Goal: Task Accomplishment & Management: Complete application form

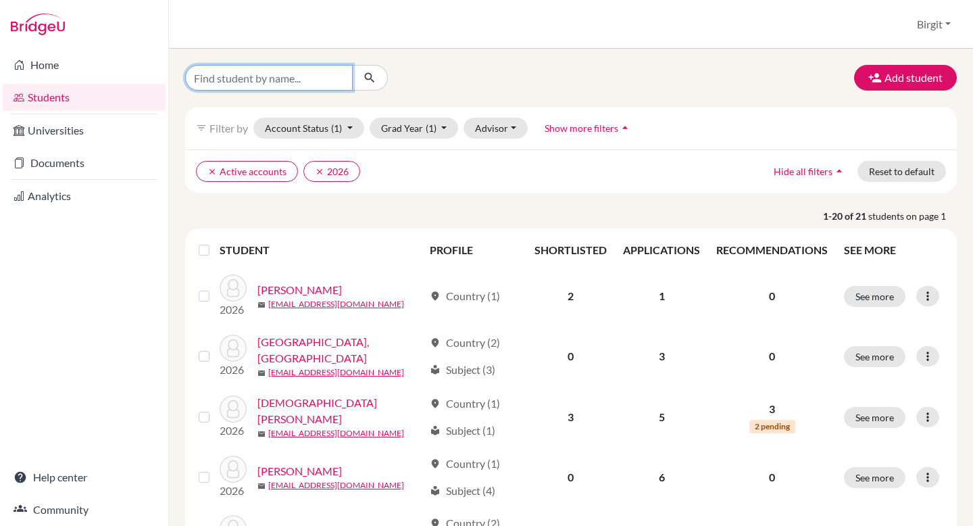
drag, startPoint x: 0, startPoint y: 0, endPoint x: 258, endPoint y: 78, distance: 269.8
click at [258, 78] on input "Find student by name..." at bounding box center [269, 78] width 168 height 26
type input "avanti"
click button "submit" at bounding box center [370, 78] width 36 height 26
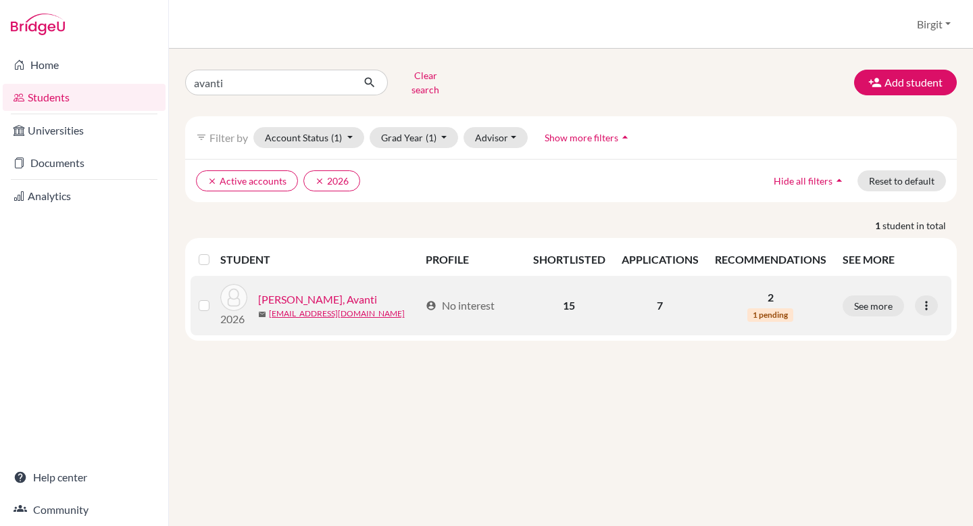
click at [293, 291] on link "[PERSON_NAME], Avanti" at bounding box center [317, 299] width 119 height 16
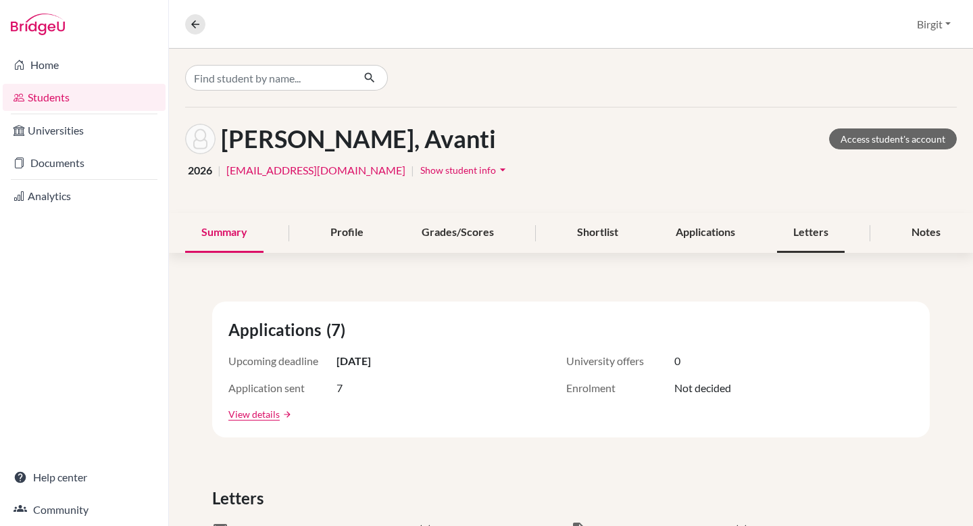
click at [819, 234] on div "Letters" at bounding box center [811, 233] width 68 height 40
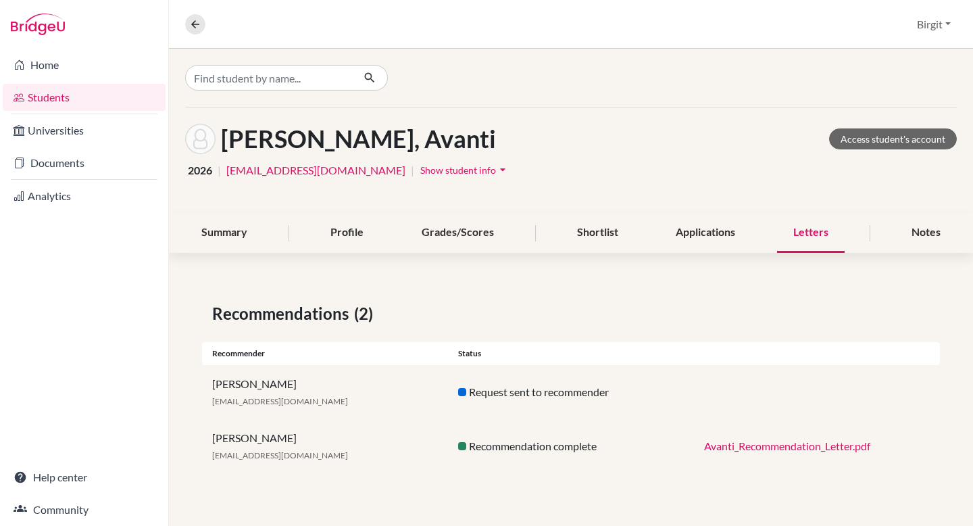
click at [797, 445] on link "Avanti_Recommendation_Letter.pdf" at bounding box center [787, 445] width 166 height 13
click at [49, 162] on link "Documents" at bounding box center [84, 162] width 163 height 27
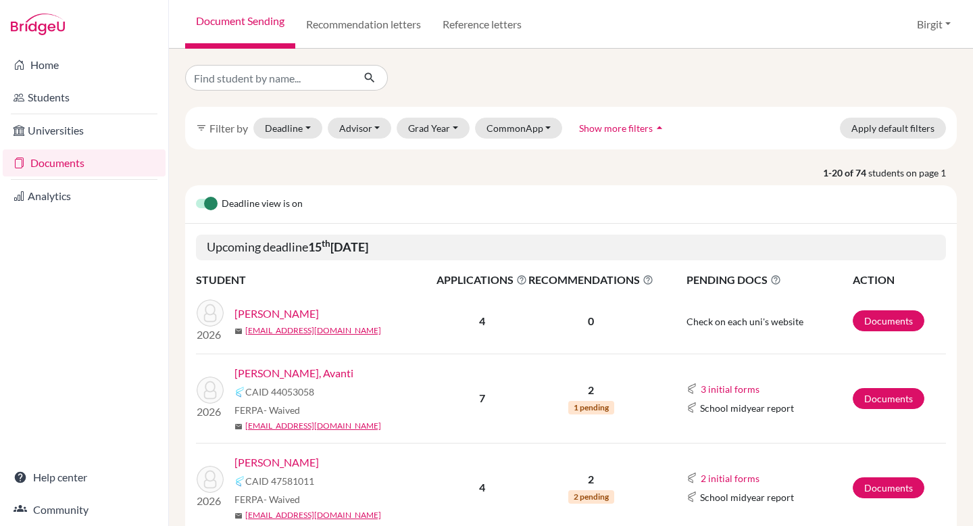
click at [274, 370] on link "[PERSON_NAME], Avanti" at bounding box center [294, 373] width 119 height 16
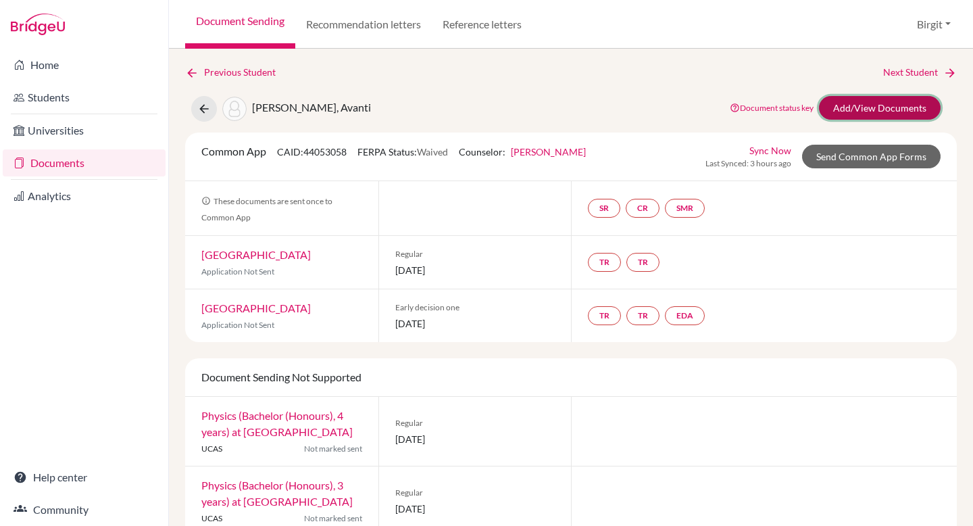
click at [852, 104] on link "Add/View Documents" at bounding box center [880, 108] width 122 height 24
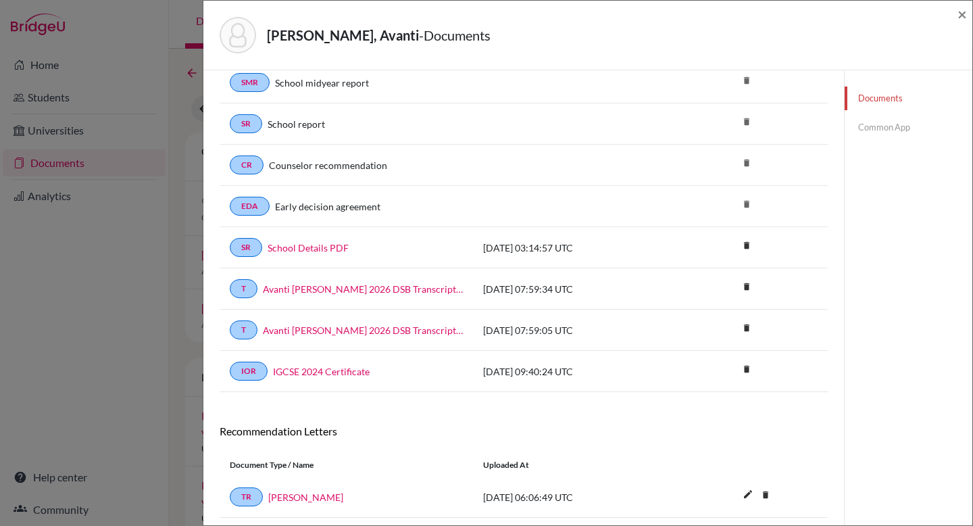
scroll to position [156, 0]
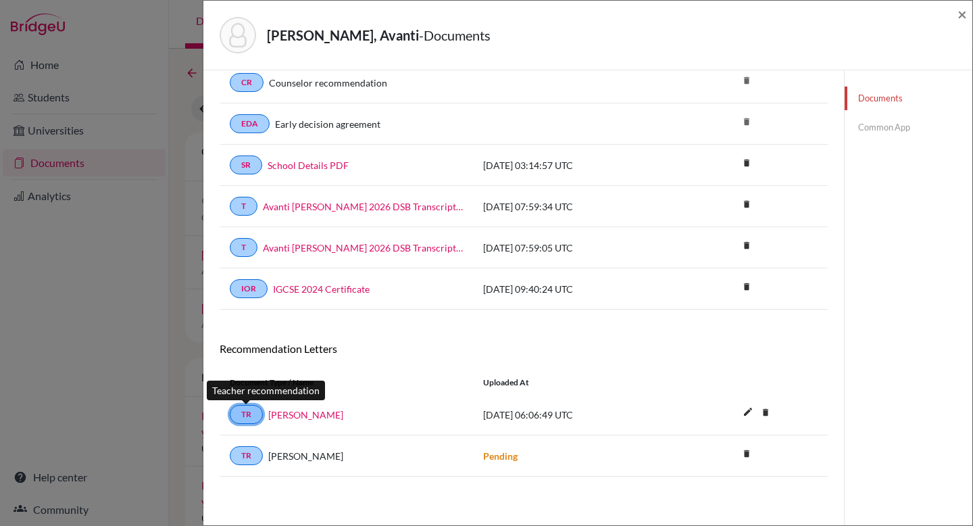
click at [251, 411] on link "TR" at bounding box center [246, 414] width 33 height 19
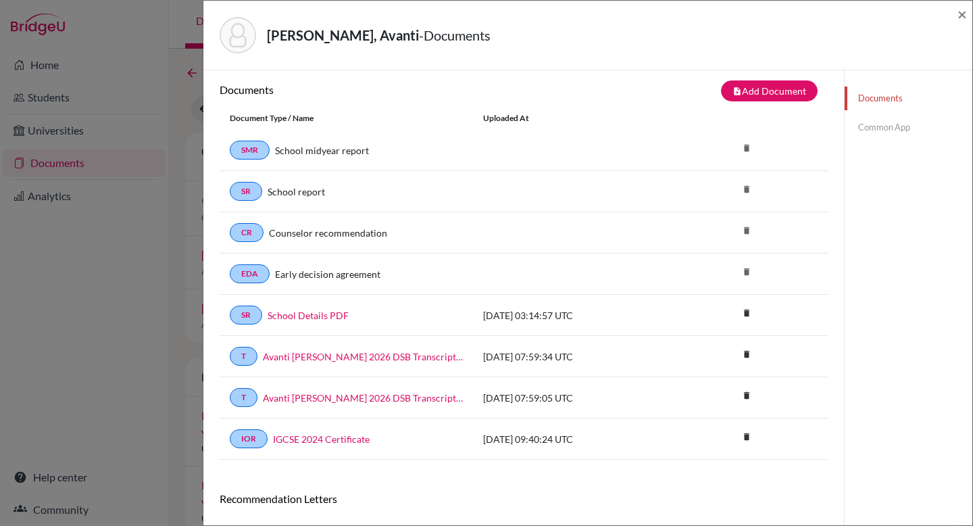
scroll to position [0, 0]
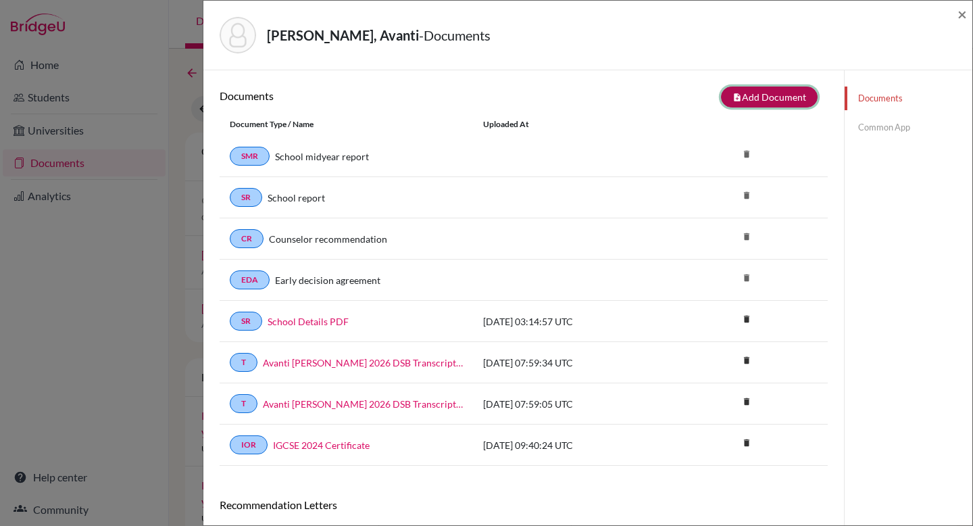
click at [769, 95] on button "note_add Add Document" at bounding box center [769, 97] width 97 height 21
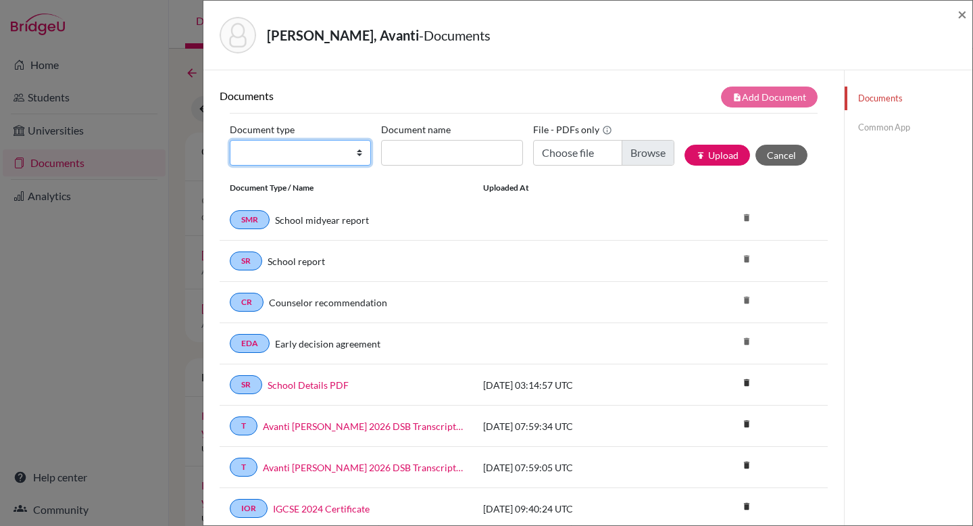
click at [320, 154] on select "Change explanation for Common App reports Counselor recommendation Internationa…" at bounding box center [300, 153] width 141 height 26
click at [230, 140] on select "Change explanation for Common App reports Counselor recommendation Internationa…" at bounding box center [300, 153] width 141 height 26
click at [320, 161] on select "Change explanation for Common App reports Counselor recommendation Internationa…" at bounding box center [300, 153] width 141 height 26
select select "5"
click at [230, 140] on select "Change explanation for Common App reports Counselor recommendation Internationa…" at bounding box center [300, 153] width 141 height 26
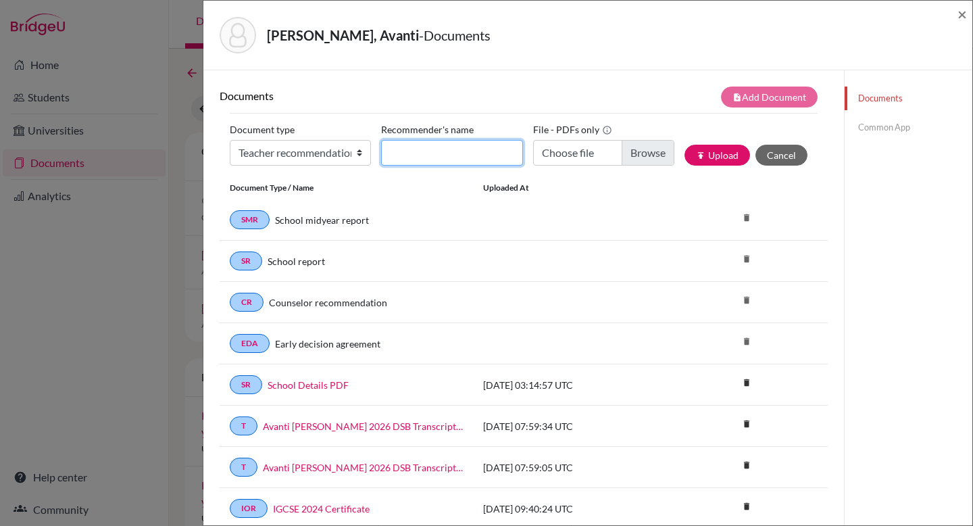
click at [465, 155] on input "Recommender's name" at bounding box center [451, 153] width 141 height 26
type input "[PERSON_NAME]"
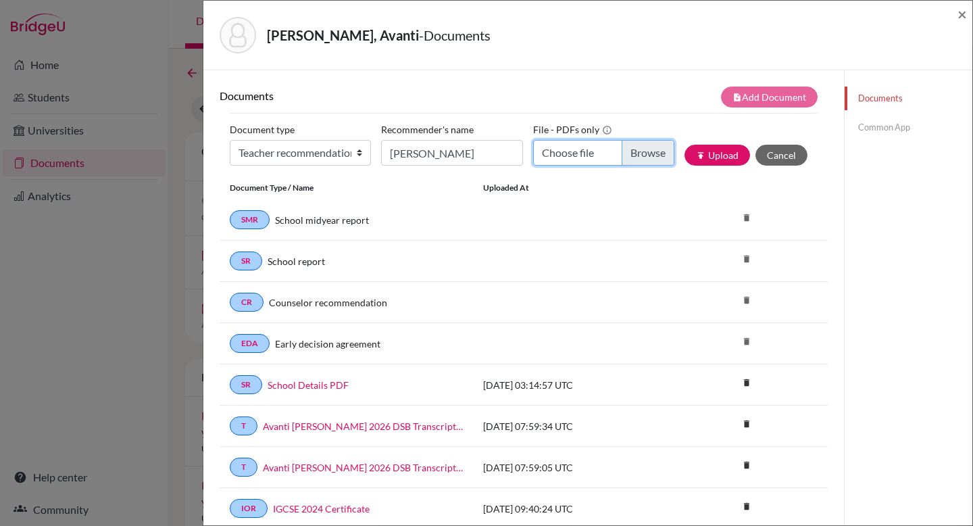
click at [637, 157] on input "Choose file" at bounding box center [603, 153] width 141 height 26
type input "C:\fakepath\Avanti Letter of Recommendations Physics.pdf"
click at [731, 157] on button "publish Upload" at bounding box center [718, 155] width 66 height 21
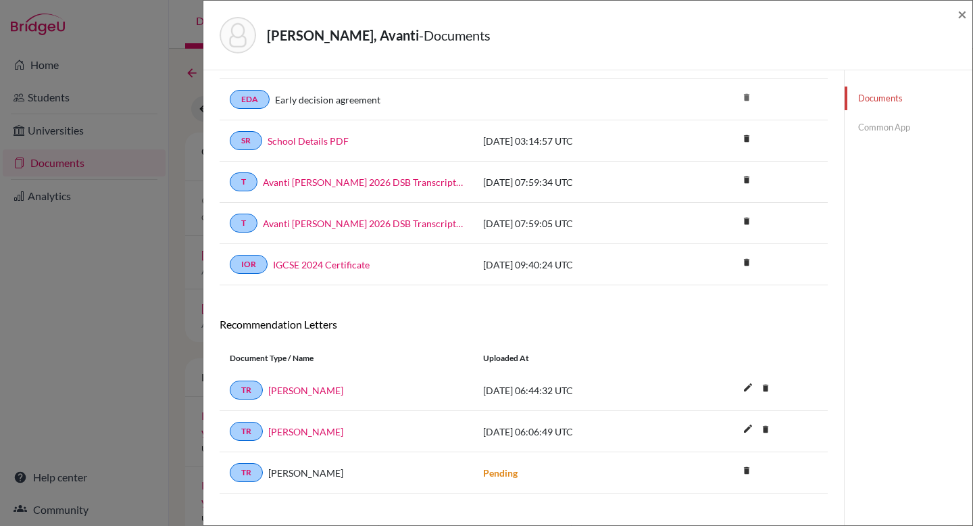
scroll to position [261, 0]
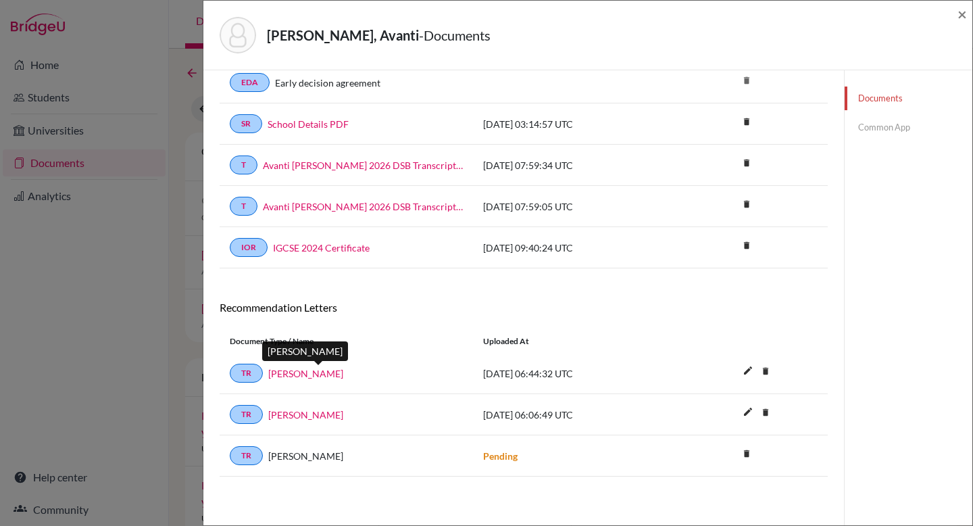
click at [309, 374] on link "[PERSON_NAME]" at bounding box center [305, 373] width 75 height 14
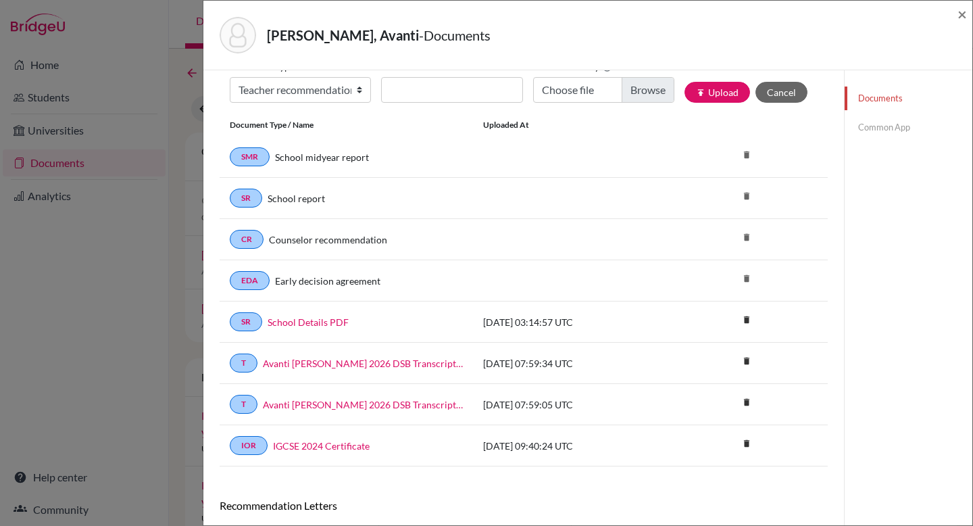
scroll to position [59, 0]
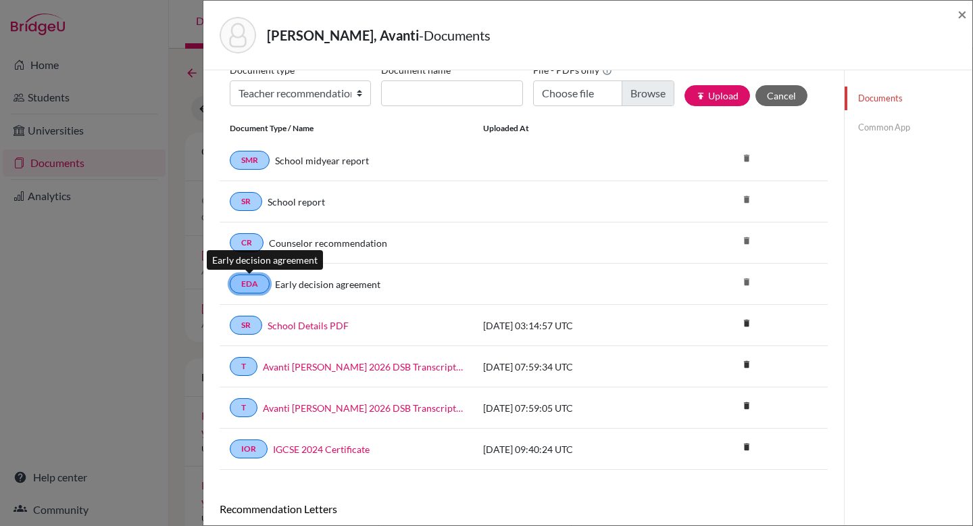
click at [245, 289] on link "EDA" at bounding box center [250, 283] width 40 height 19
click at [248, 284] on link "EDA" at bounding box center [250, 283] width 40 height 19
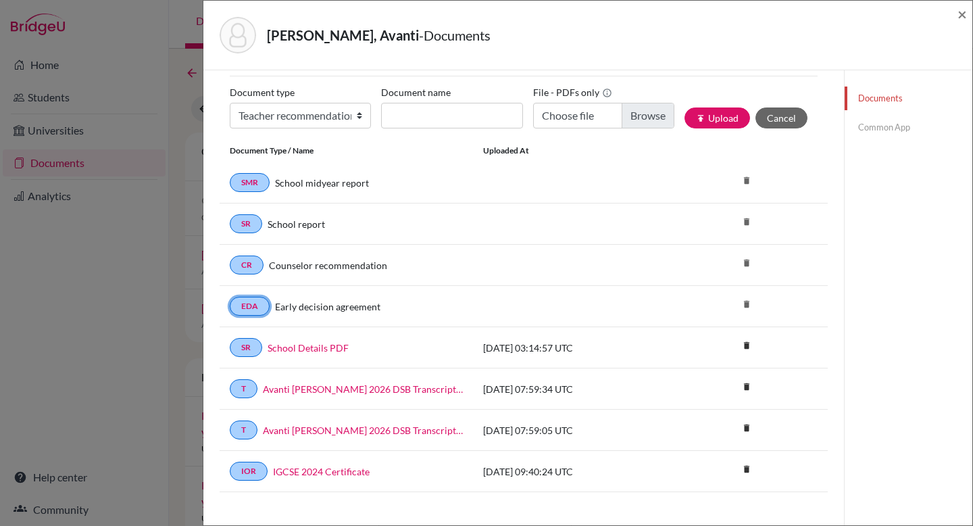
scroll to position [0, 0]
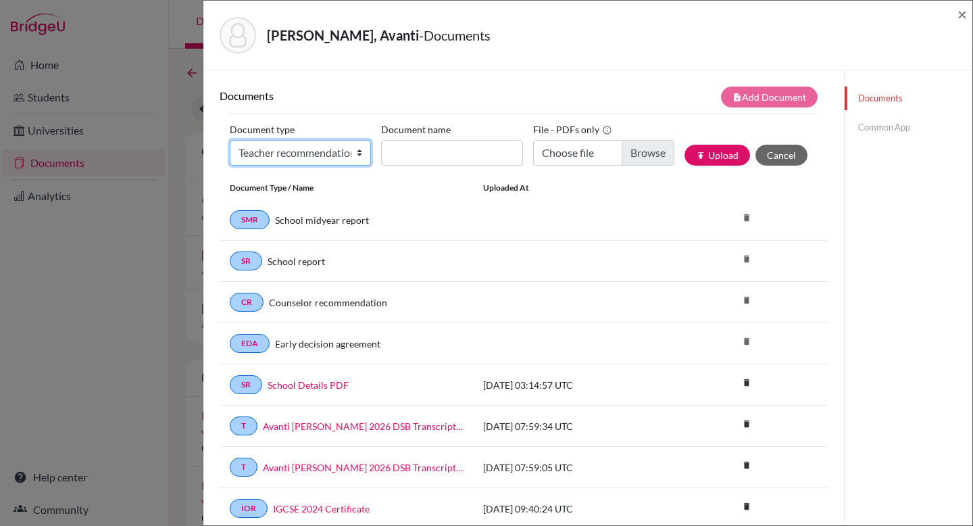
click at [316, 160] on select "Change explanation for Common App reports Counselor recommendation Internationa…" at bounding box center [300, 153] width 141 height 26
select select "4"
click at [230, 140] on select "Change explanation for Common App reports Counselor recommendation Internationa…" at bounding box center [300, 153] width 141 height 26
